Goal: Information Seeking & Learning: Learn about a topic

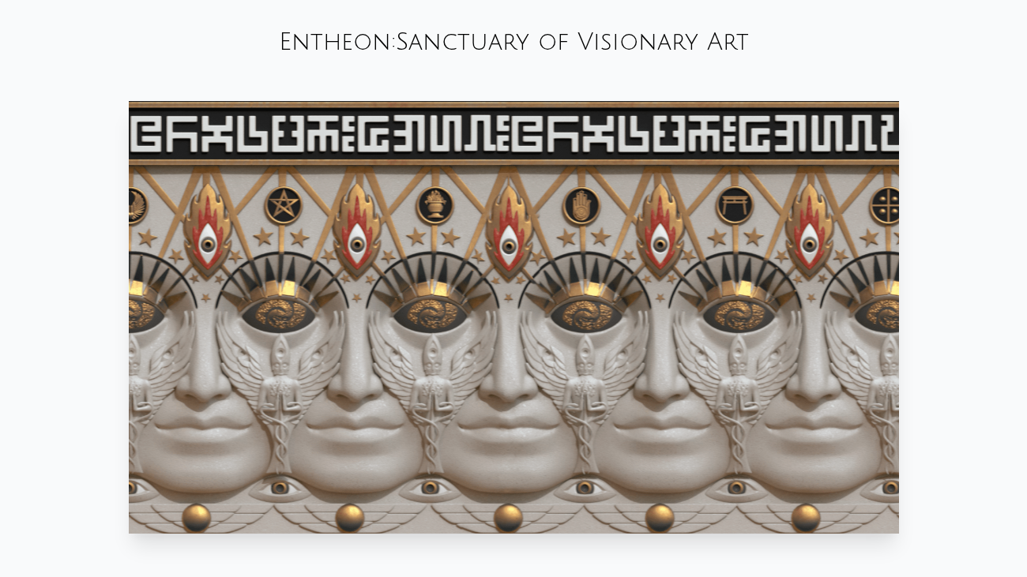
scroll to position [757, 0]
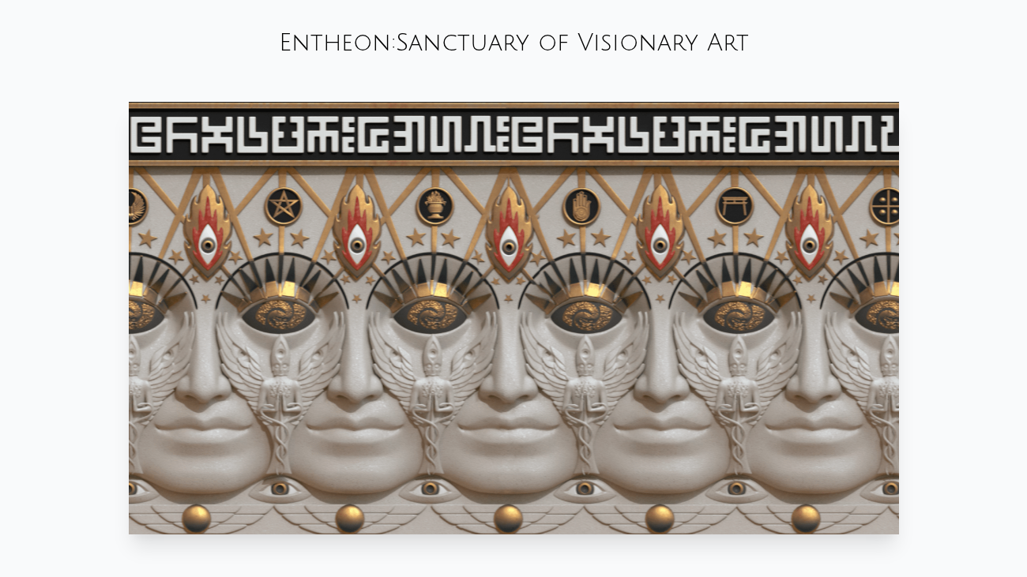
click at [516, 296] on video "Your browser does not support the video tag." at bounding box center [514, 318] width 770 height 433
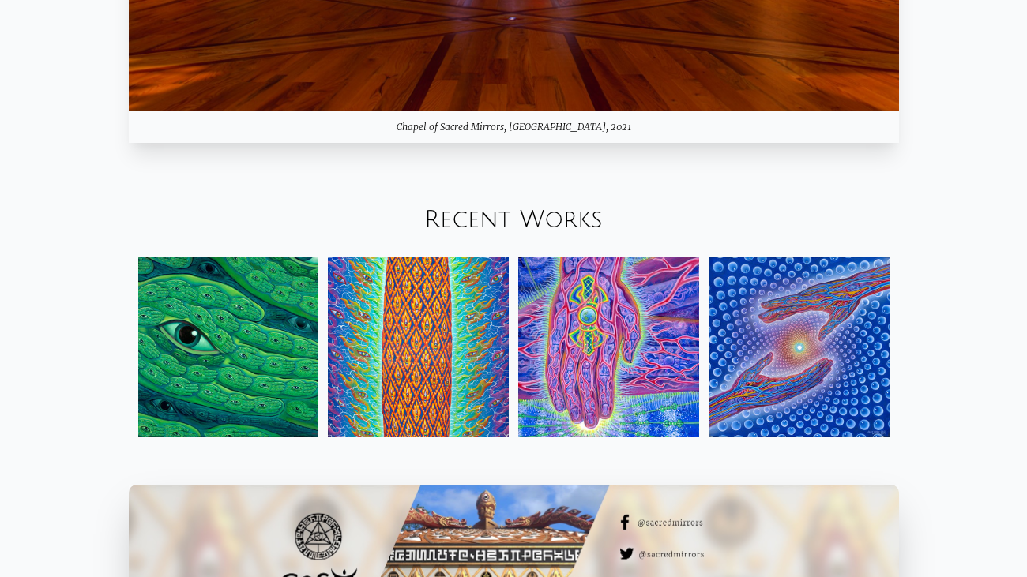
scroll to position [1659, 0]
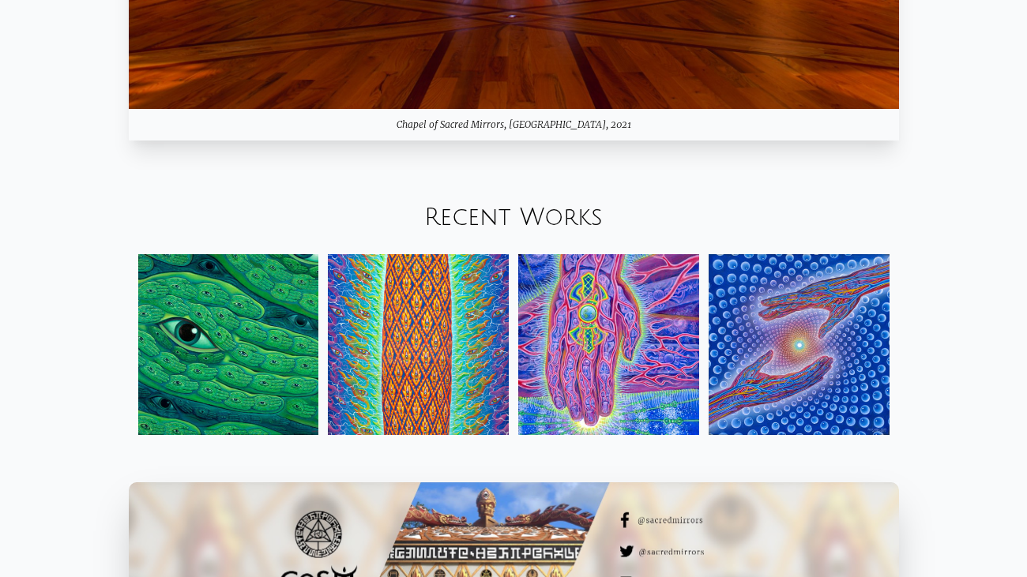
click at [238, 392] on img at bounding box center [228, 344] width 181 height 181
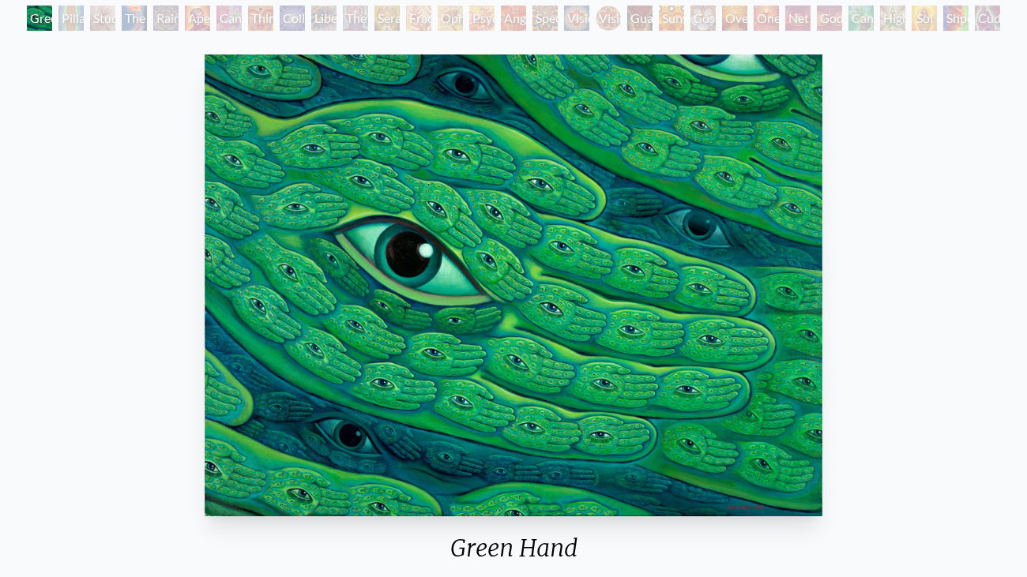
scroll to position [93, 0]
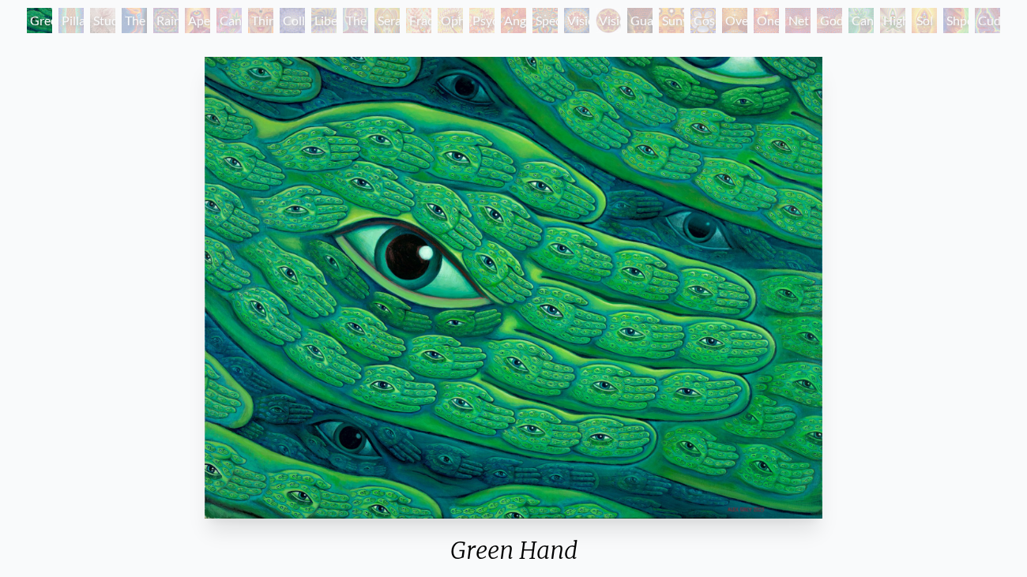
click at [69, 21] on div "Pillar of Awareness" at bounding box center [70, 20] width 25 height 25
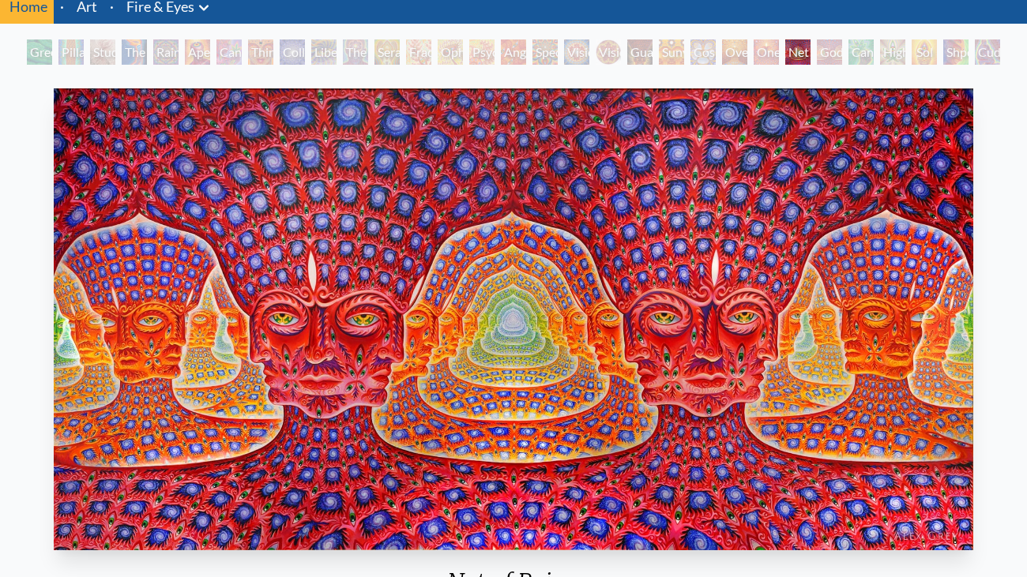
scroll to position [62, 0]
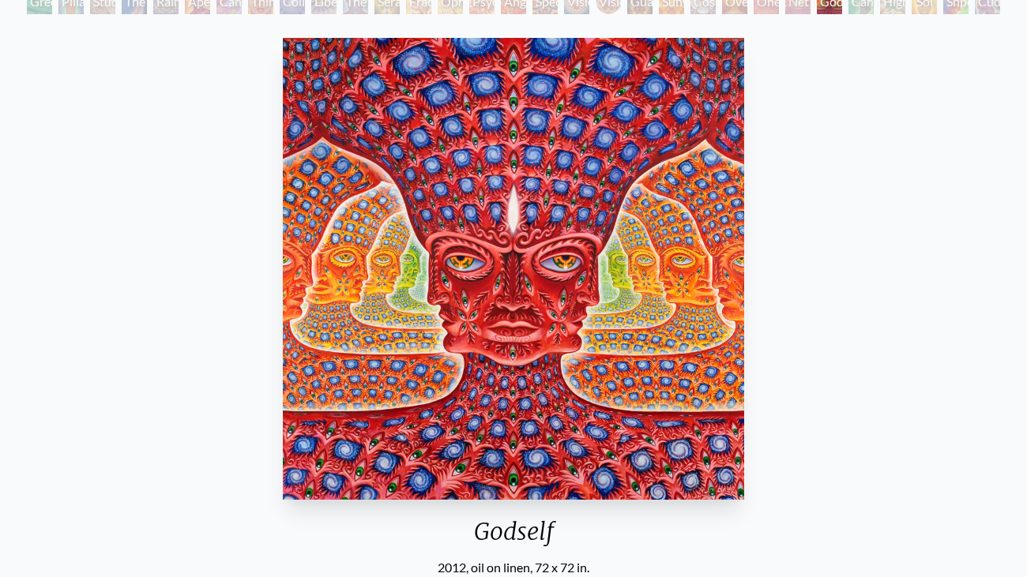
scroll to position [108, 0]
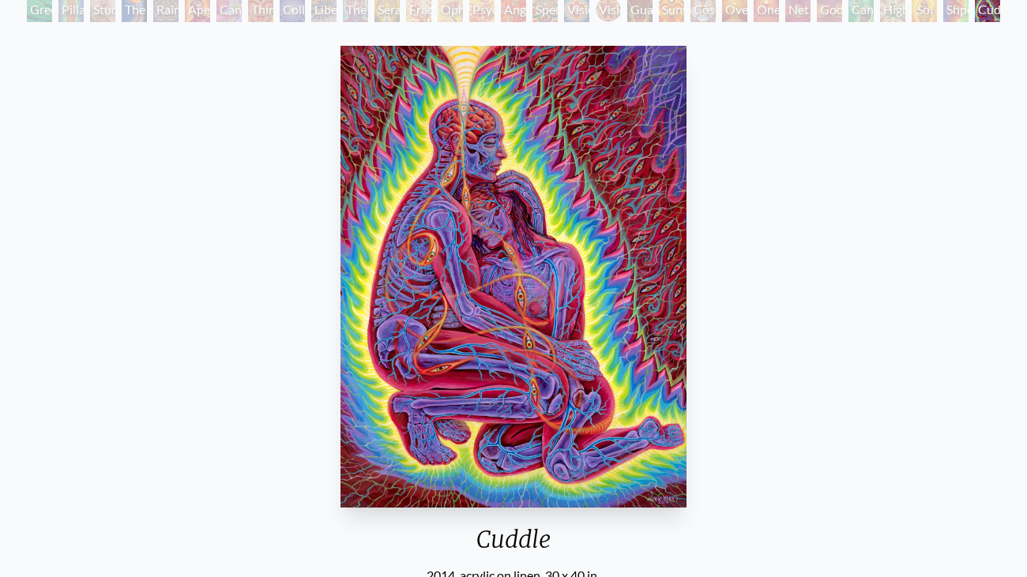
scroll to position [103, 0]
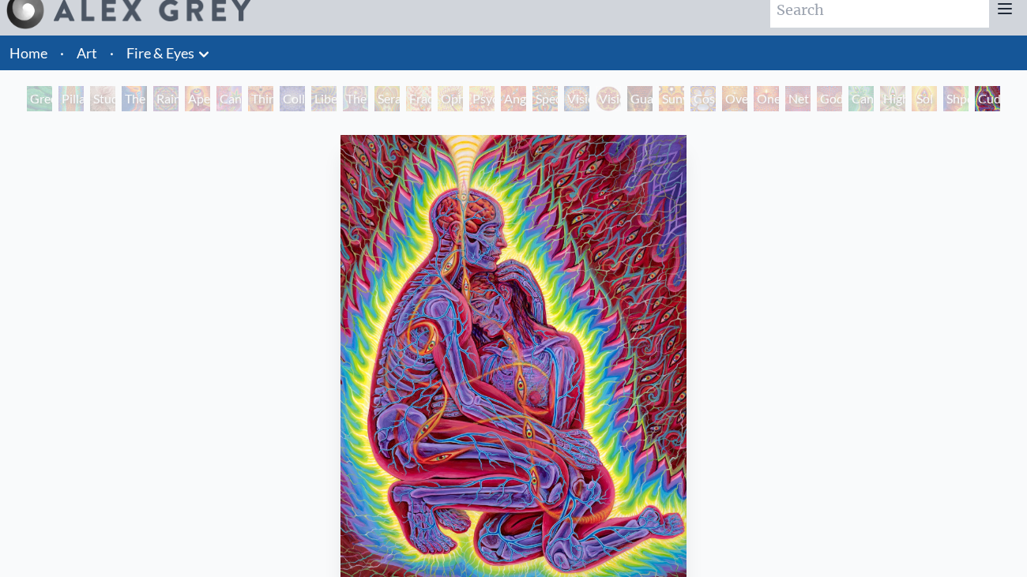
scroll to position [9, 0]
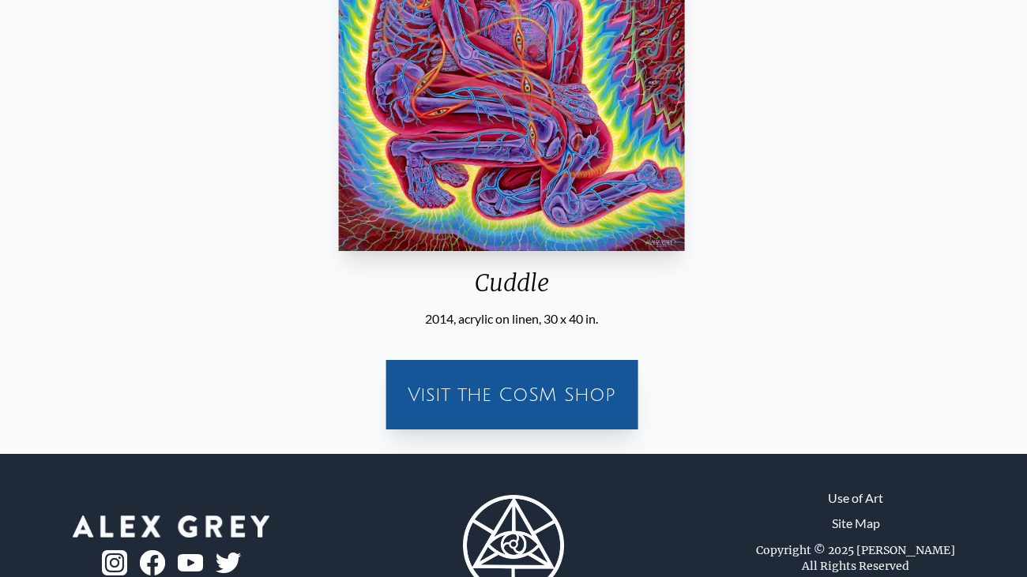
scroll to position [420, 0]
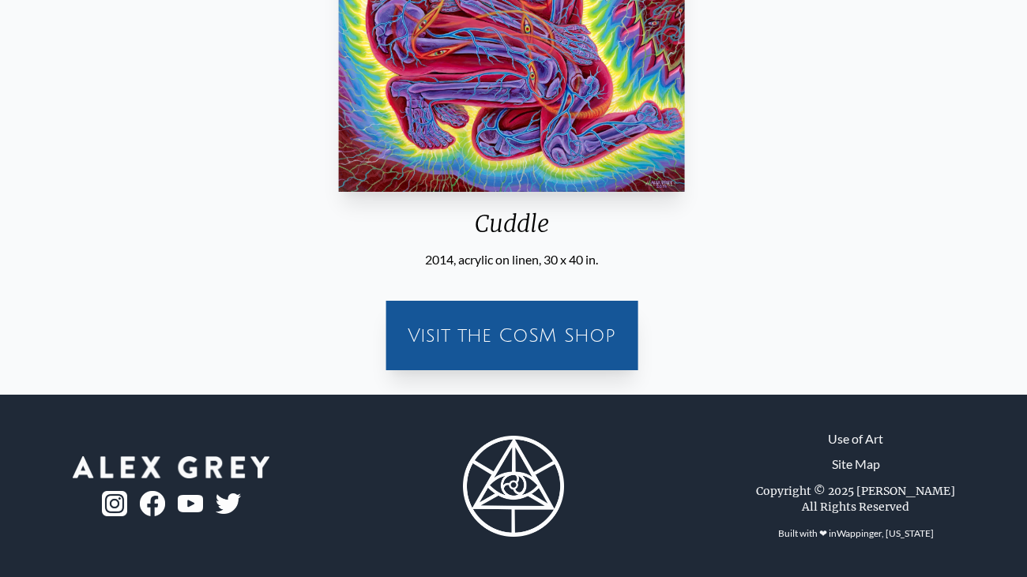
click at [534, 356] on div "Visit the CoSM Shop" at bounding box center [511, 335] width 233 height 51
